Goal: Check status: Check status

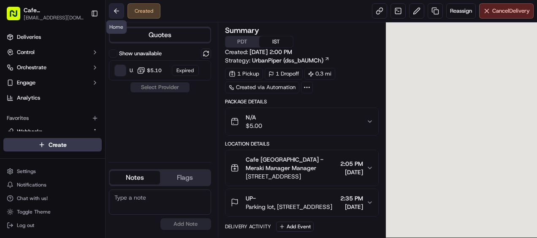
click at [116, 7] on button at bounding box center [116, 10] width 15 height 15
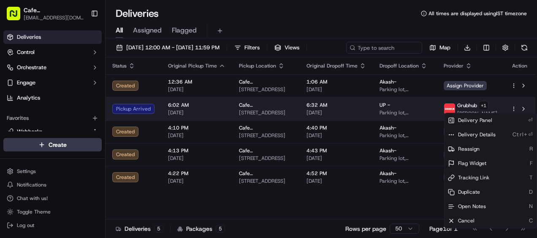
click at [513, 107] on html "Cafe Sabah shkaremu@gmail.com Toggle Sidebar Deliveries Control Orchestrate Eng…" at bounding box center [268, 119] width 537 height 238
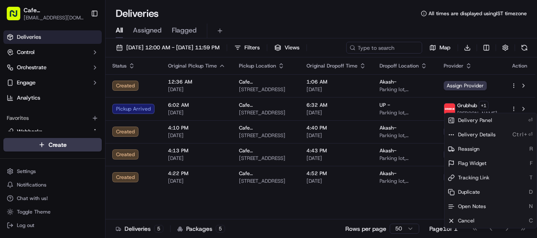
click at [213, 101] on html "Cafe Sabah shkaremu@gmail.com Toggle Sidebar Deliveries Control Orchestrate Eng…" at bounding box center [268, 119] width 537 height 238
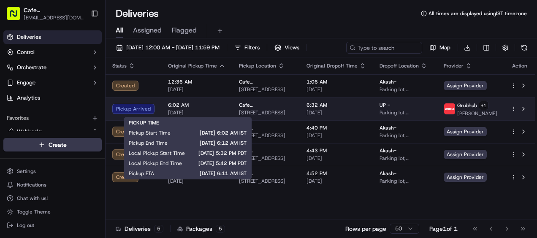
click at [206, 103] on span "6:02 AM" at bounding box center [196, 105] width 57 height 7
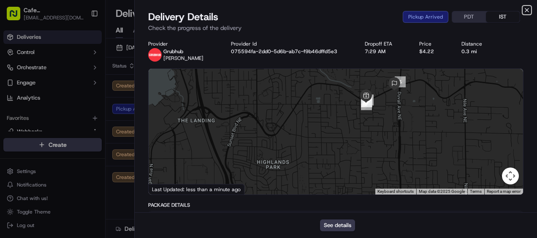
click at [525, 11] on icon "button" at bounding box center [526, 9] width 3 height 3
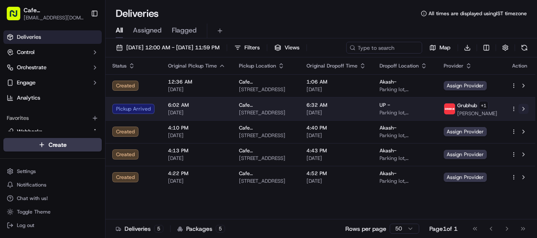
click at [524, 105] on button at bounding box center [523, 109] width 10 height 10
click at [197, 106] on span "6:02 AM" at bounding box center [196, 105] width 57 height 7
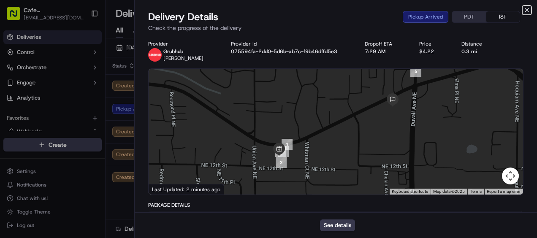
click at [527, 10] on icon "button" at bounding box center [526, 9] width 3 height 3
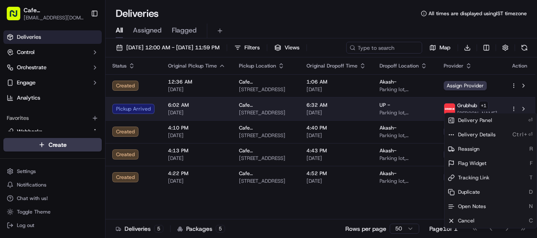
click at [513, 107] on html "Cafe Sabah shkaremu@gmail.com Toggle Sidebar Deliveries Control Orchestrate Eng…" at bounding box center [268, 119] width 537 height 238
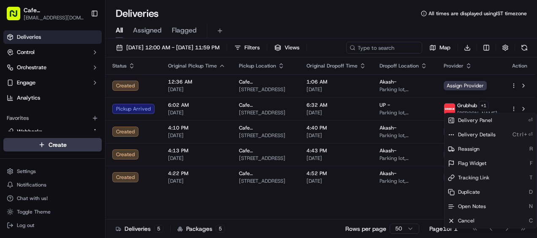
click at [468, 25] on html "Cafe Sabah shkaremu@gmail.com Toggle Sidebar Deliveries Control Orchestrate Eng…" at bounding box center [268, 119] width 537 height 238
